Goal: Information Seeking & Learning: Learn about a topic

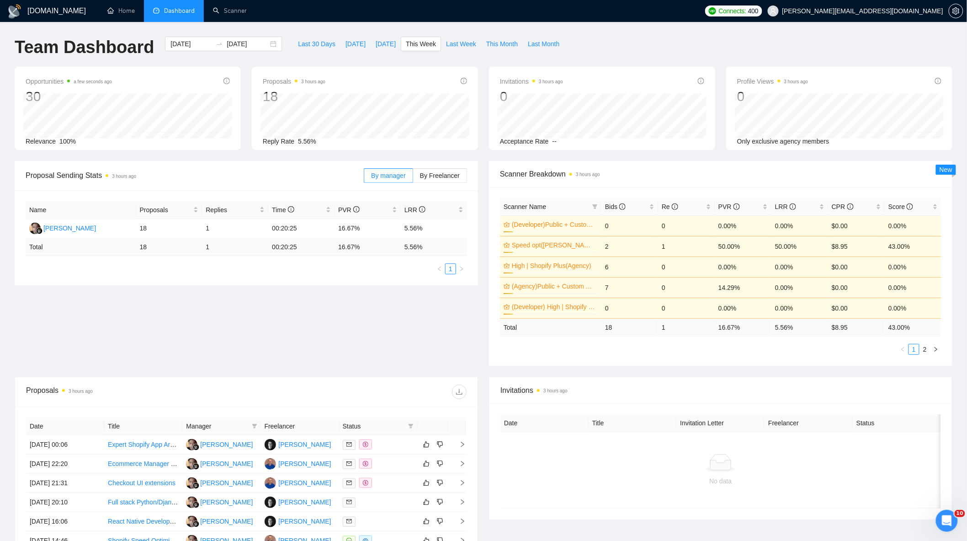
click at [445, 186] on div "By manager By Freelancer" at bounding box center [415, 175] width 103 height 29
click at [445, 179] on span "By Freelancer" at bounding box center [440, 175] width 40 height 7
click at [413, 178] on input "By Freelancer" at bounding box center [413, 178] width 0 height 0
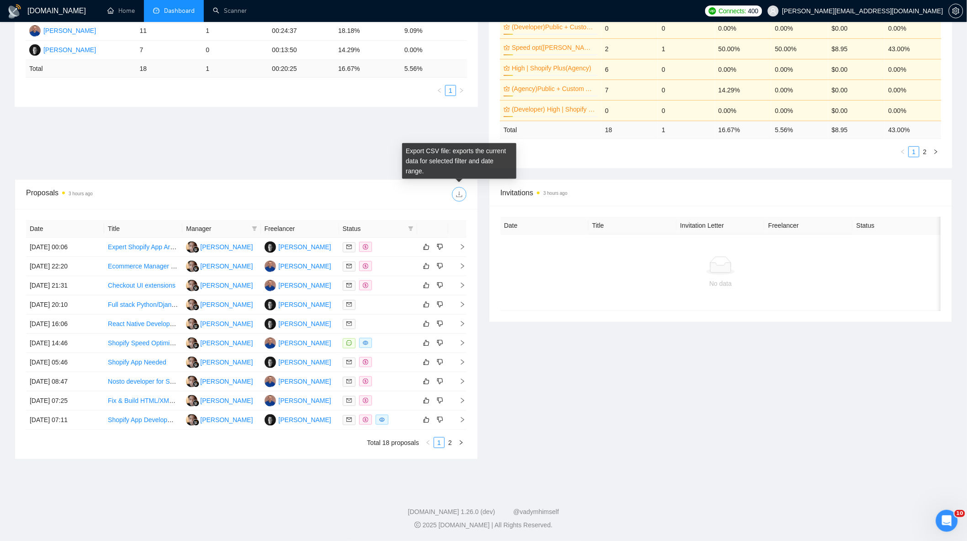
click at [458, 187] on button "button" at bounding box center [459, 194] width 15 height 15
click at [451, 442] on link "2" at bounding box center [450, 443] width 10 height 10
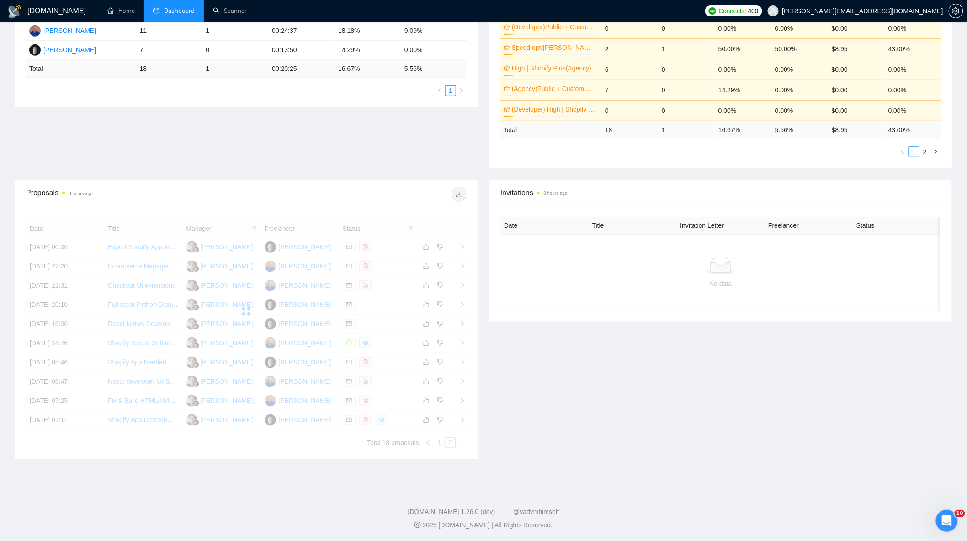
scroll to position [162, 0]
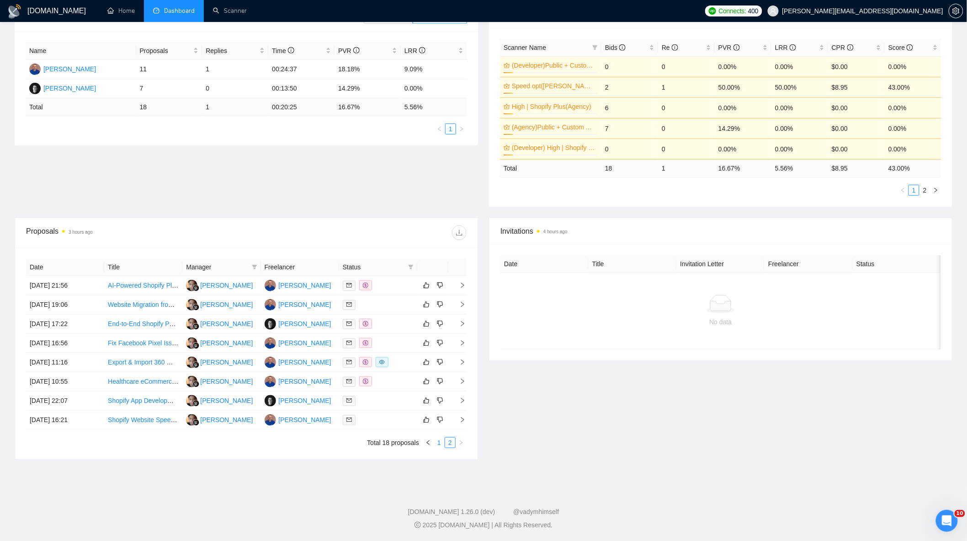
click at [439, 445] on link "1" at bounding box center [439, 443] width 10 height 10
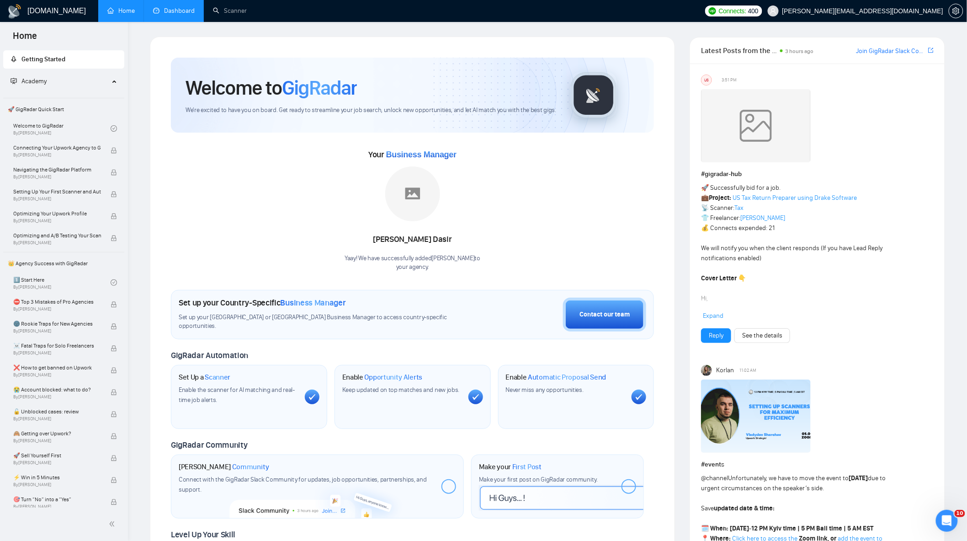
click at [181, 12] on link "Dashboard" at bounding box center [174, 11] width 42 height 8
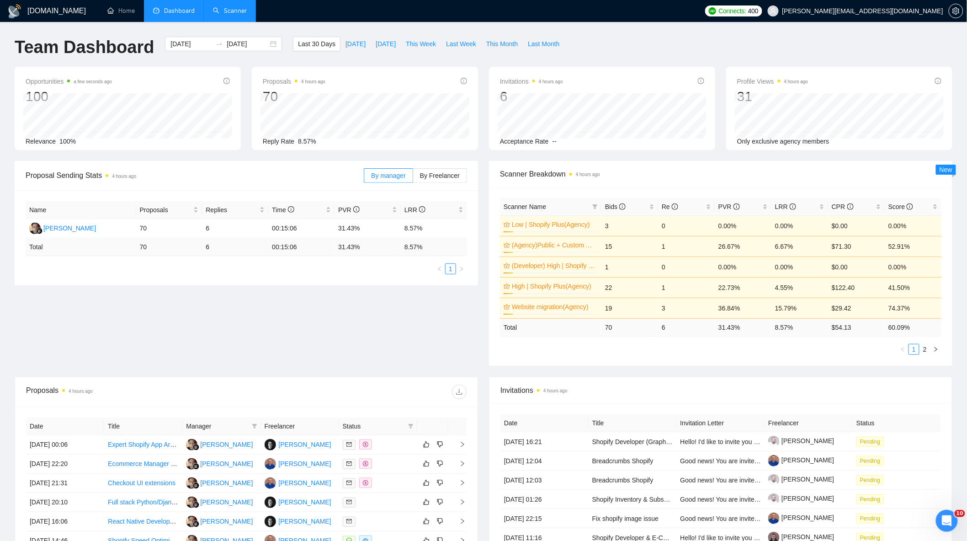
click at [247, 14] on link "Scanner" at bounding box center [230, 11] width 34 height 8
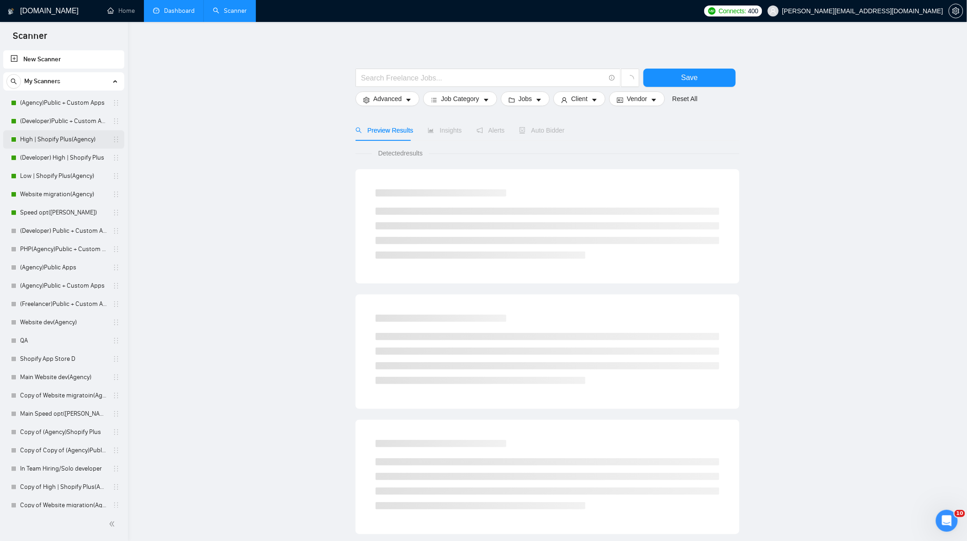
click at [60, 142] on link "High | Shopify Plus(Agency)" at bounding box center [63, 139] width 87 height 18
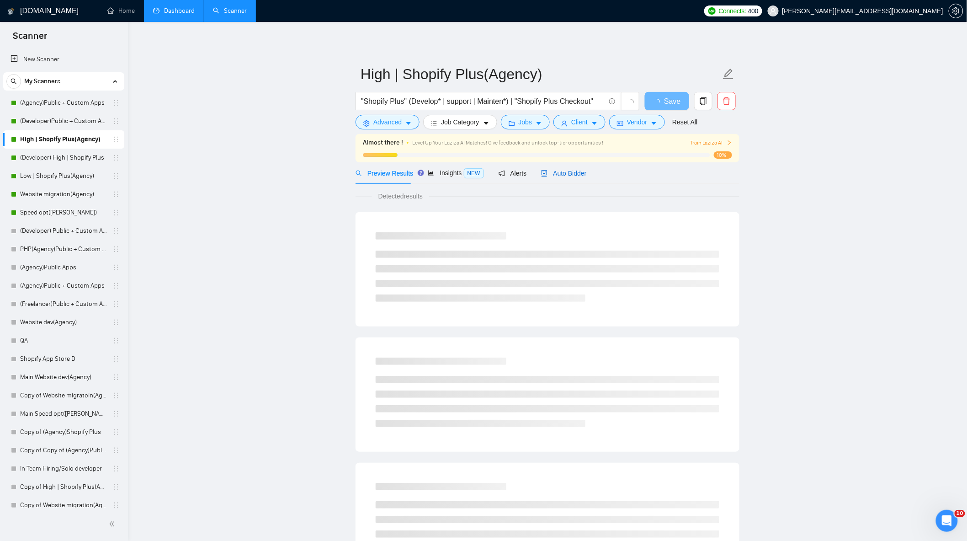
click at [578, 175] on span "Auto Bidder" at bounding box center [563, 173] width 45 height 7
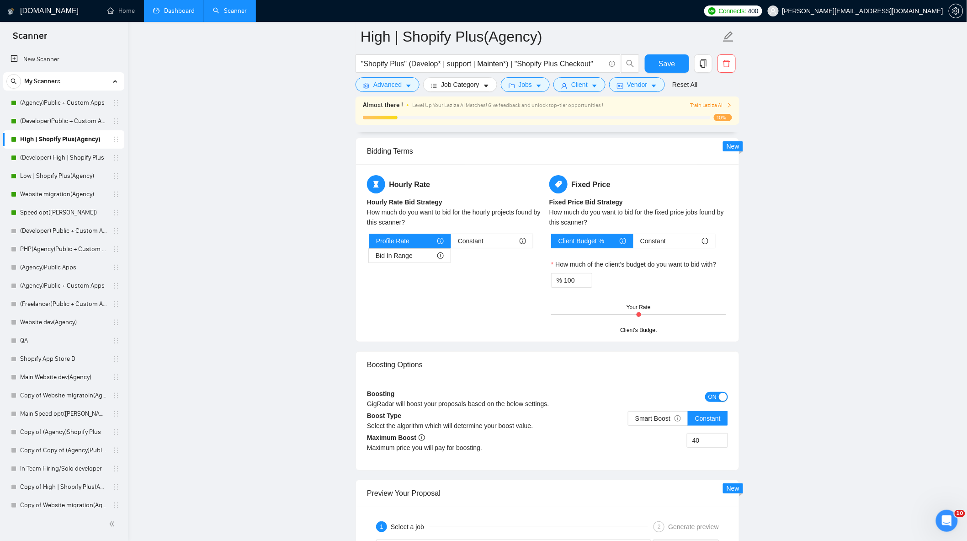
scroll to position [1473, 0]
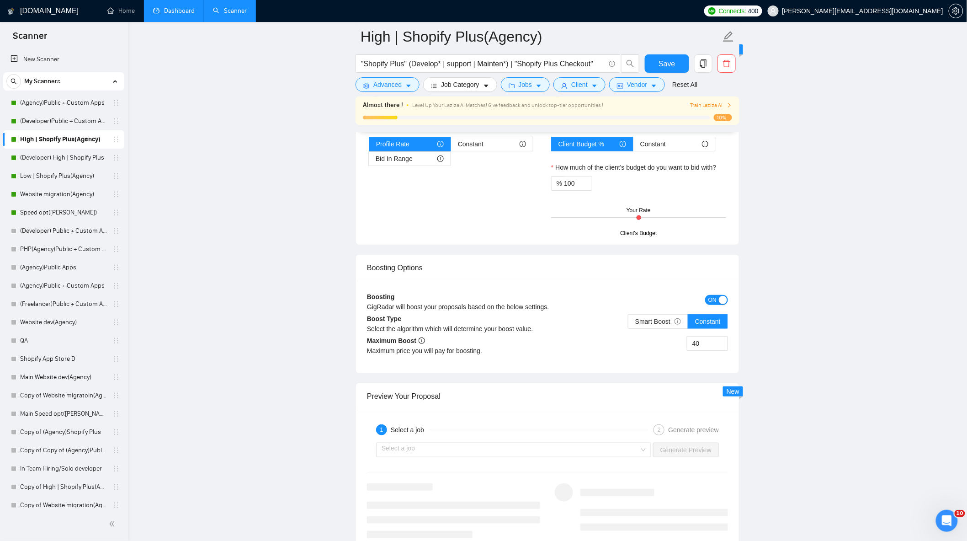
click at [165, 12] on link "Dashboard" at bounding box center [174, 11] width 42 height 8
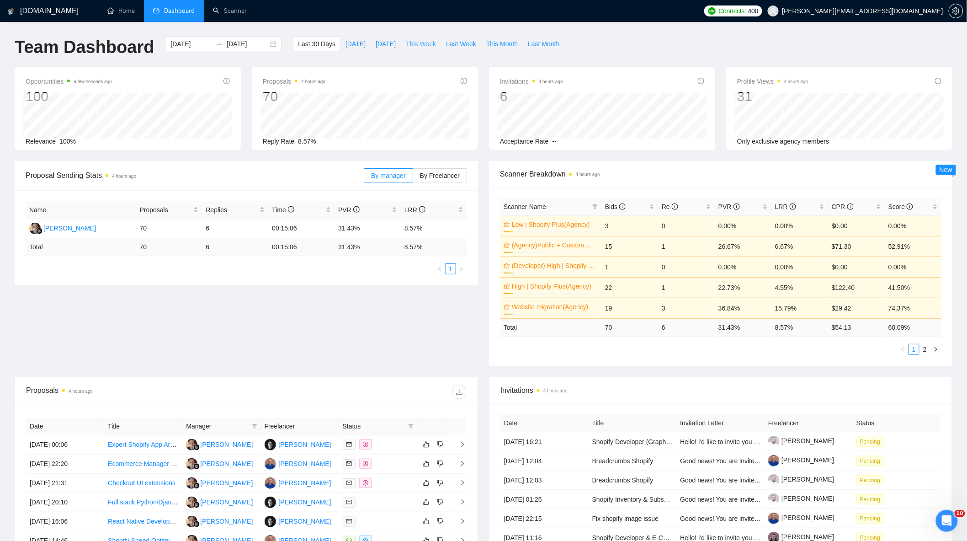
click at [416, 39] on span "This Week" at bounding box center [421, 44] width 30 height 10
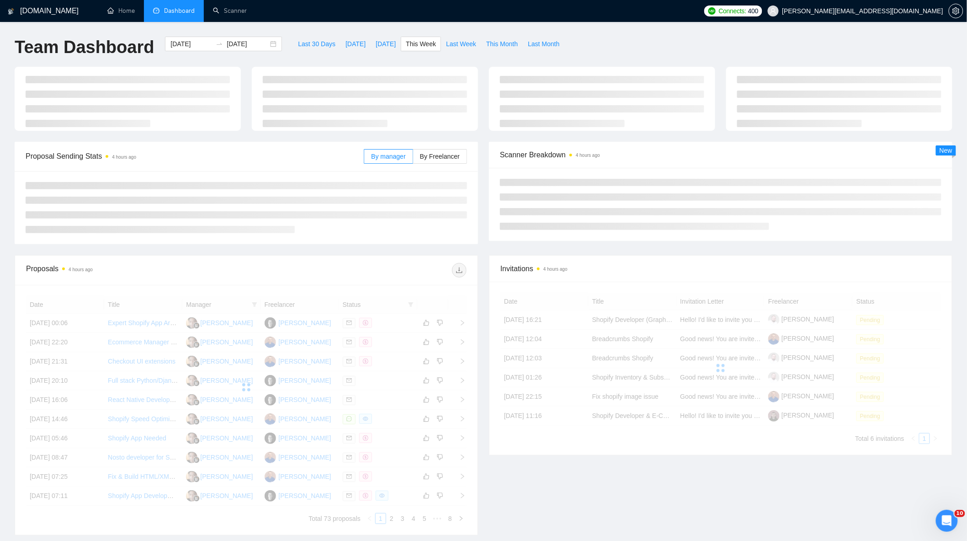
type input "[DATE]"
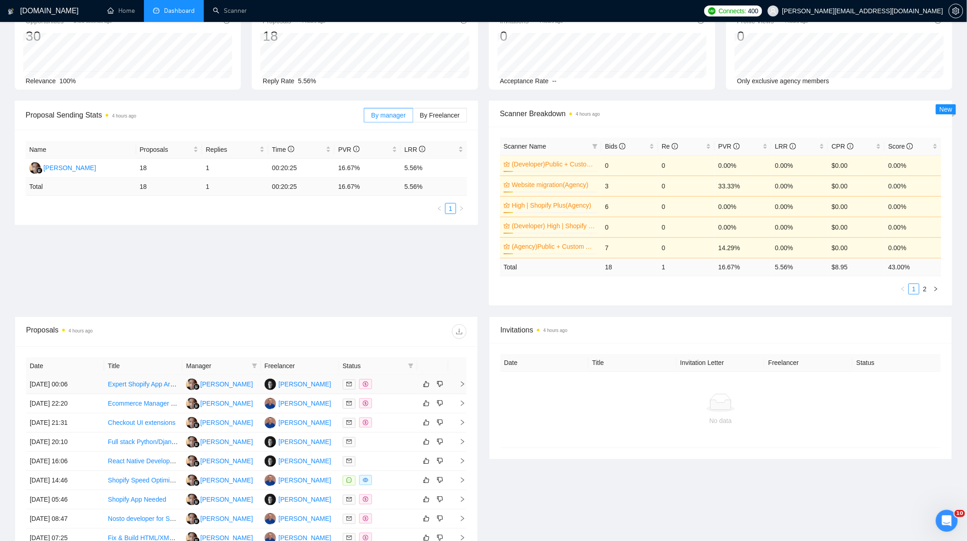
scroll to position [201, 0]
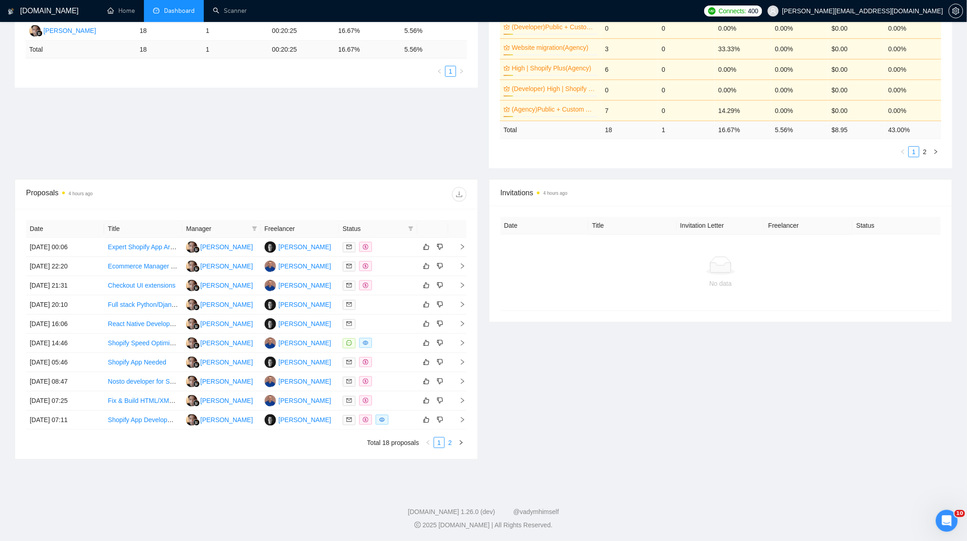
click at [453, 444] on link "2" at bounding box center [450, 443] width 10 height 10
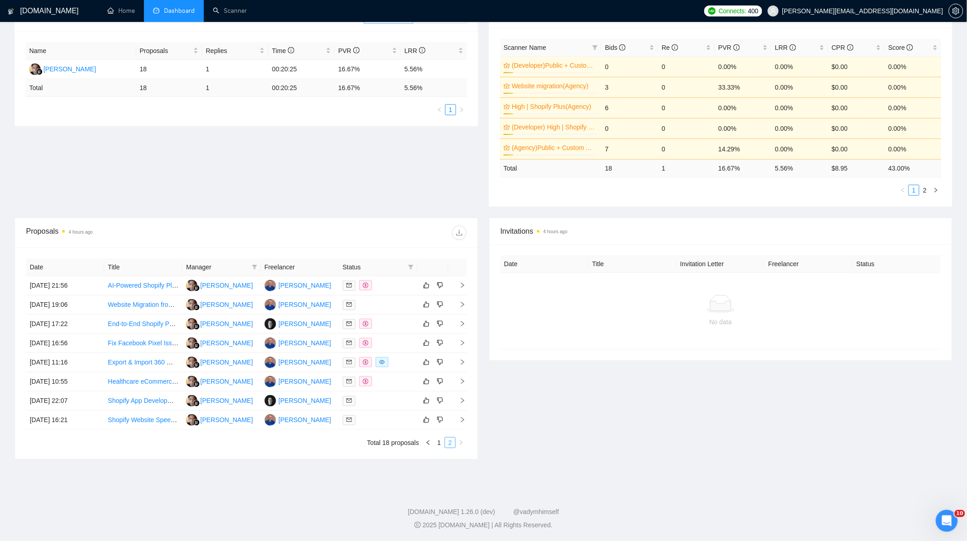
scroll to position [162, 0]
click at [394, 385] on div at bounding box center [378, 381] width 71 height 11
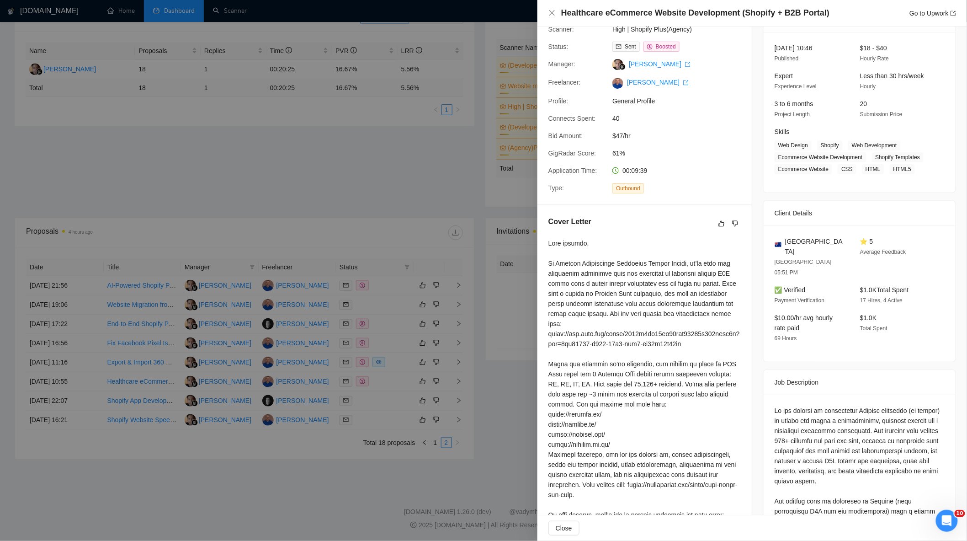
scroll to position [0, 0]
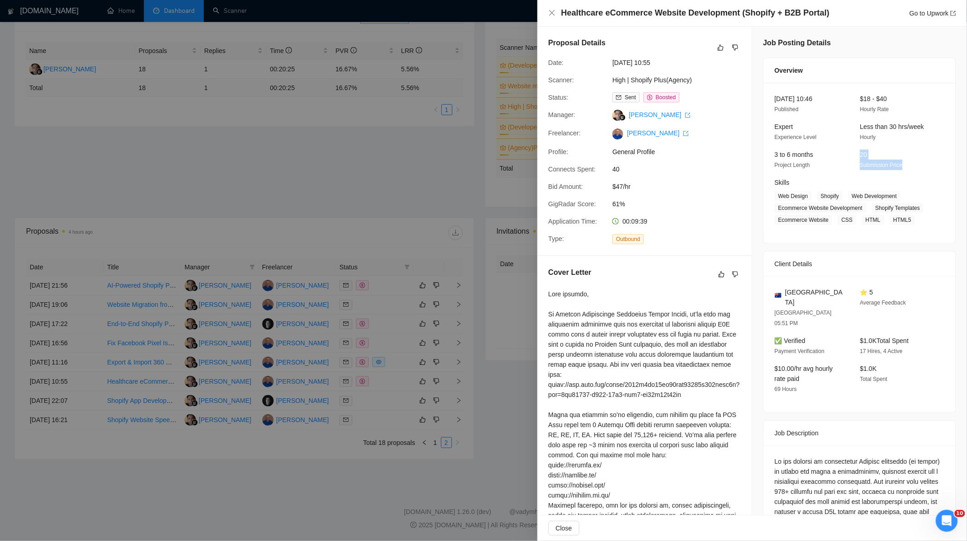
click at [839, 166] on div "3 to 6 months Project Length 20 Submission Price" at bounding box center [853, 160] width 164 height 21
click at [932, 151] on div "[DATE] 10:46 Published $18 - $40 Hourly Rate Expert Experience Level Less than …" at bounding box center [860, 163] width 192 height 160
click at [452, 282] on div at bounding box center [483, 270] width 967 height 541
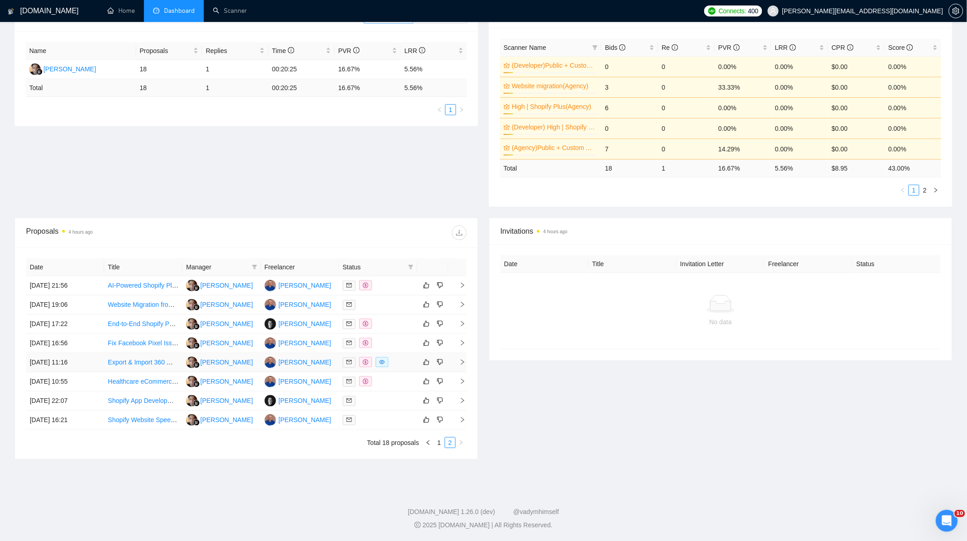
click at [407, 363] on div at bounding box center [378, 362] width 71 height 11
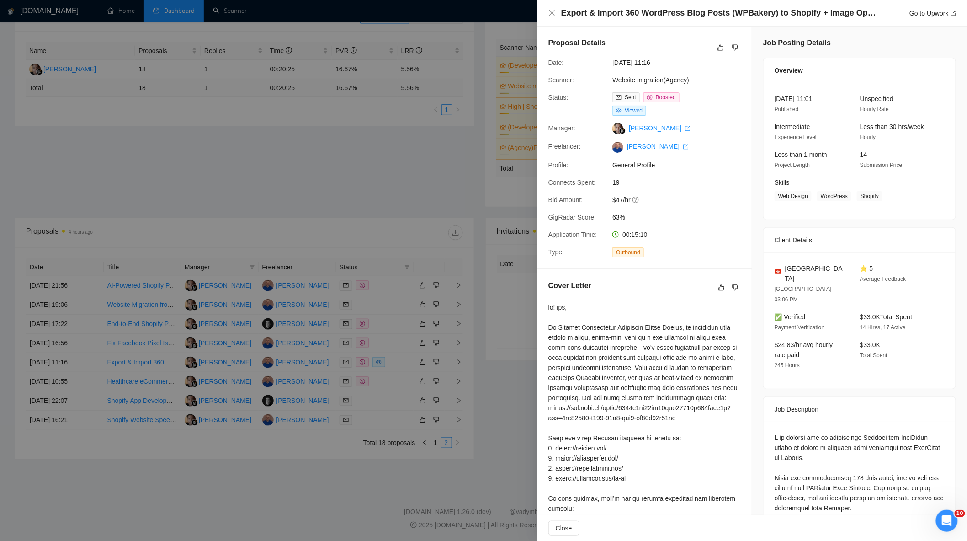
click at [407, 363] on div at bounding box center [483, 270] width 967 height 541
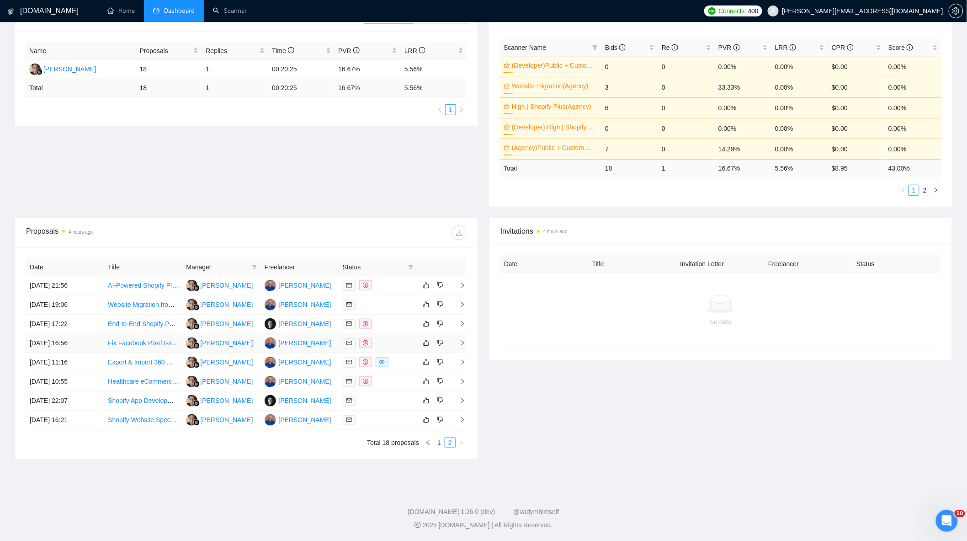
click at [401, 341] on div at bounding box center [378, 343] width 71 height 11
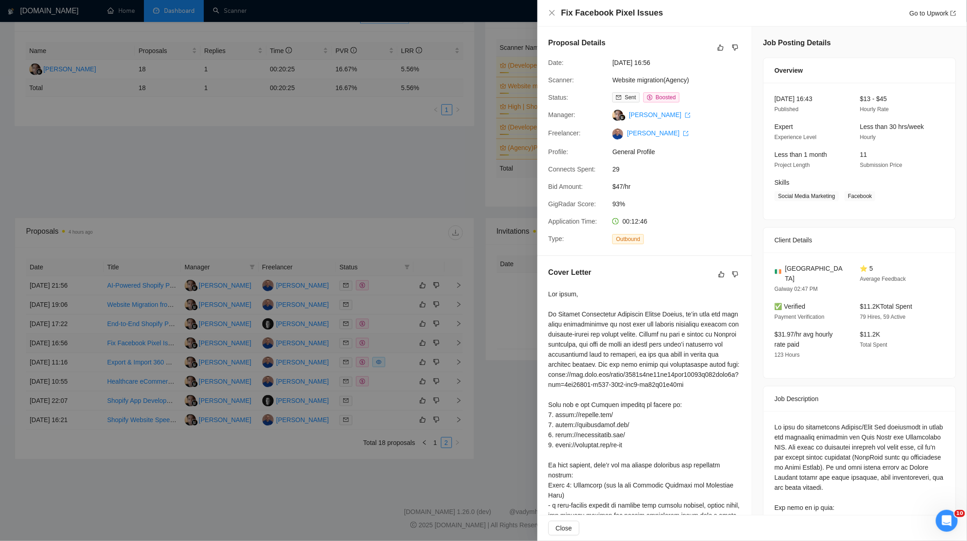
click at [401, 341] on div at bounding box center [483, 270] width 967 height 541
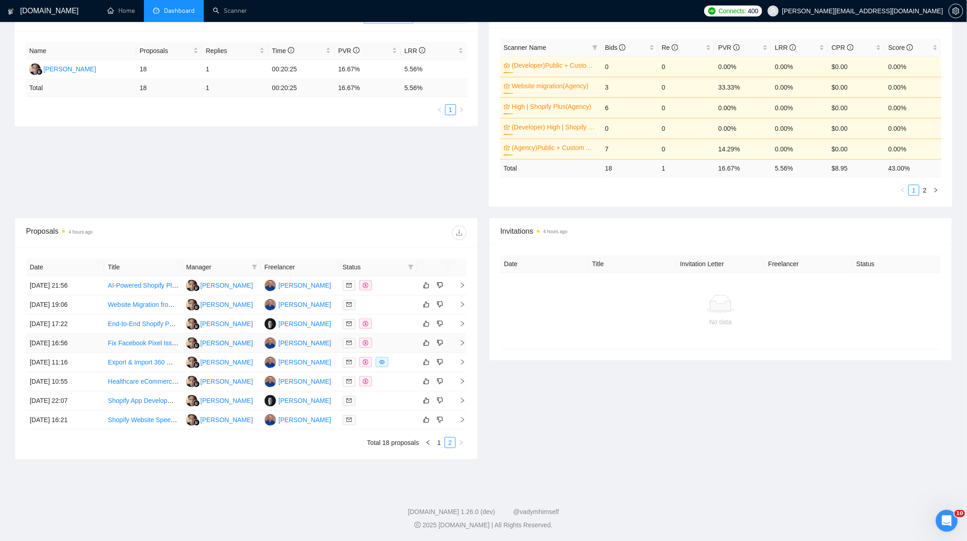
click at [404, 341] on div at bounding box center [378, 343] width 71 height 11
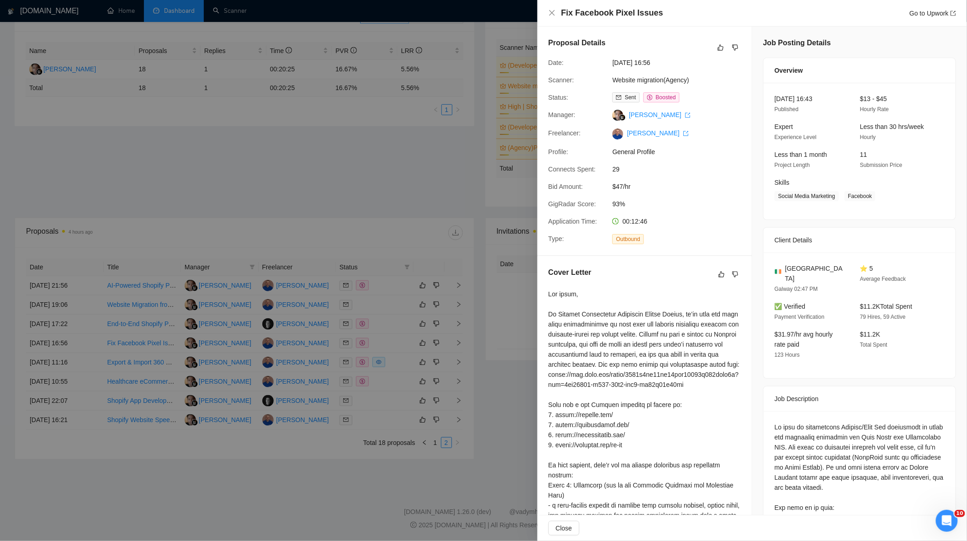
click at [315, 127] on div at bounding box center [483, 270] width 967 height 541
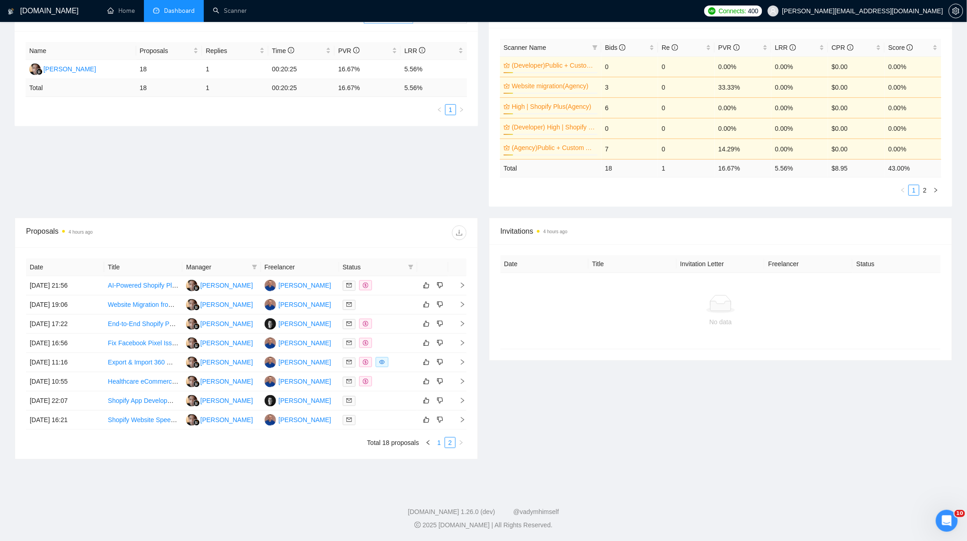
click at [438, 438] on link "1" at bounding box center [439, 443] width 10 height 10
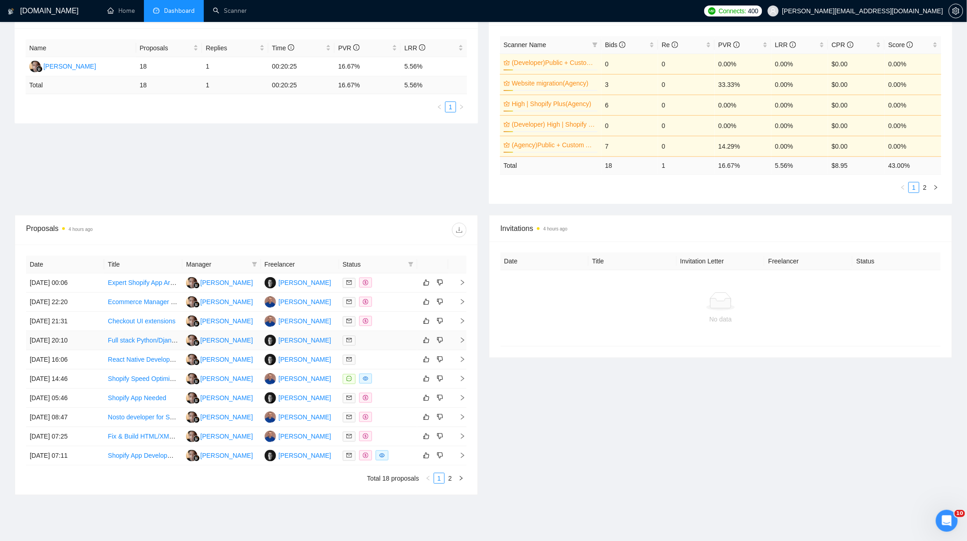
click at [380, 348] on td at bounding box center [378, 340] width 78 height 19
